Goal: Task Accomplishment & Management: Manage account settings

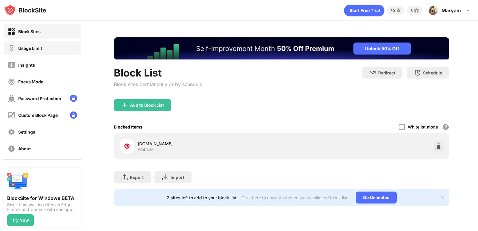
click at [49, 53] on div "Usage Limit" at bounding box center [43, 48] width 78 height 14
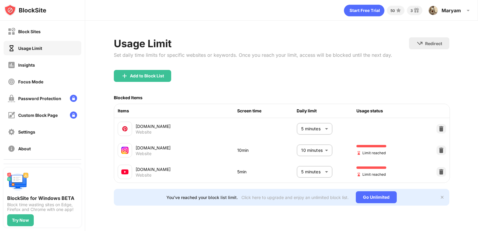
click at [311, 149] on body "Block Sites Usage Limit Insights Focus Mode Password Protection Custom Block Pa…" at bounding box center [239, 115] width 478 height 231
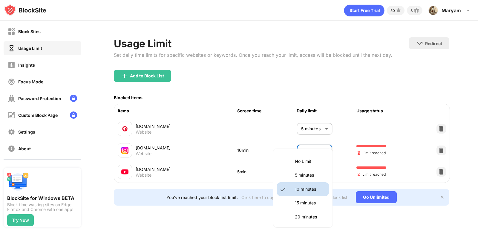
click at [307, 173] on p "5 minutes" at bounding box center [310, 175] width 30 height 7
type input "*"
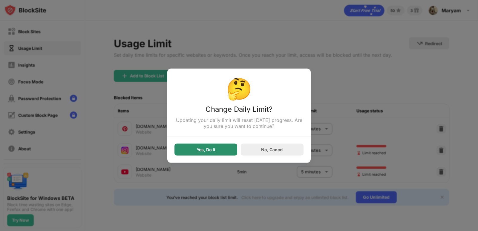
click at [228, 152] on div "Yes, Do It" at bounding box center [205, 149] width 63 height 12
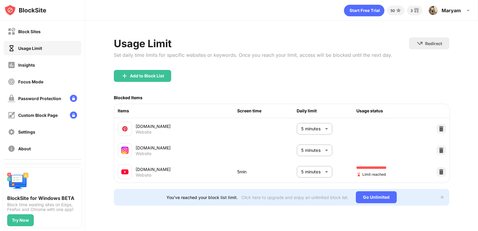
click at [312, 169] on body "Block Sites Usage Limit Insights Focus Mode Password Protection Custom Block Pa…" at bounding box center [239, 115] width 478 height 231
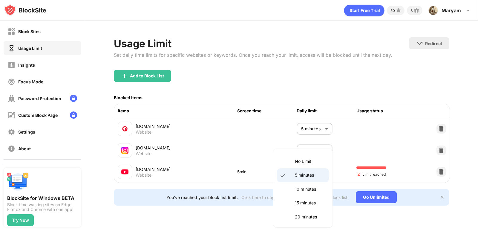
click at [300, 171] on li "5 minutes" at bounding box center [303, 175] width 52 height 14
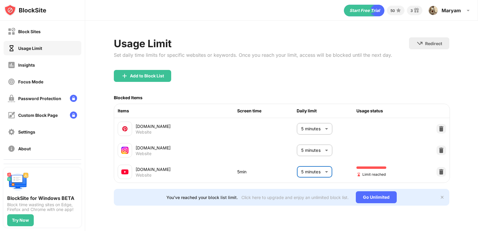
click at [308, 173] on body "Block Sites Usage Limit Insights Focus Mode Password Protection Custom Block Pa…" at bounding box center [239, 115] width 478 height 231
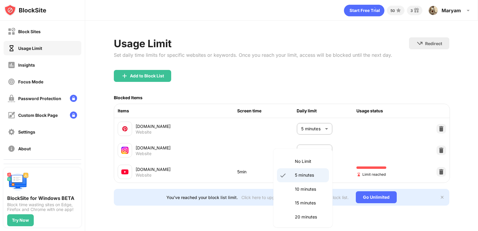
click at [302, 185] on li "10 minutes" at bounding box center [303, 189] width 52 height 14
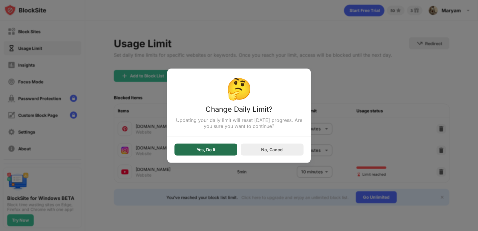
click at [219, 152] on div "Yes, Do It" at bounding box center [205, 149] width 63 height 12
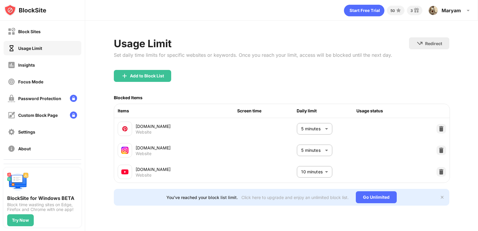
click at [318, 167] on body "Block Sites Usage Limit Insights Focus Mode Password Protection Custom Block Pa…" at bounding box center [239, 115] width 478 height 231
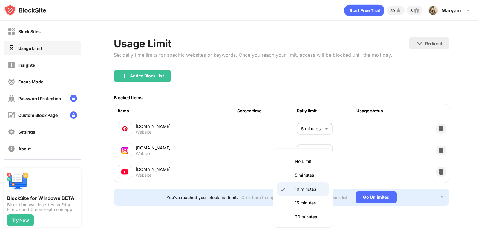
click at [305, 170] on li "5 minutes" at bounding box center [303, 175] width 52 height 14
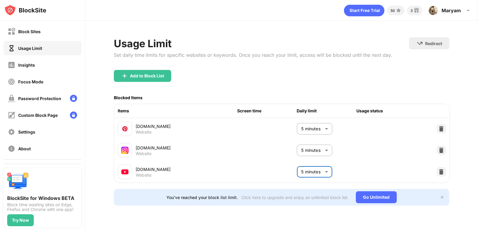
type input "*"
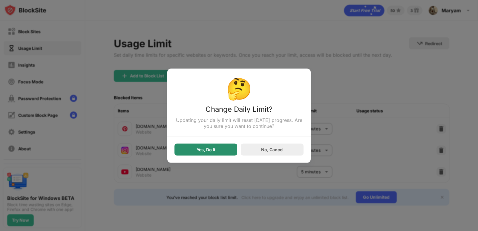
click at [196, 149] on div "Yes, Do It" at bounding box center [205, 149] width 63 height 12
